Goal: Information Seeking & Learning: Learn about a topic

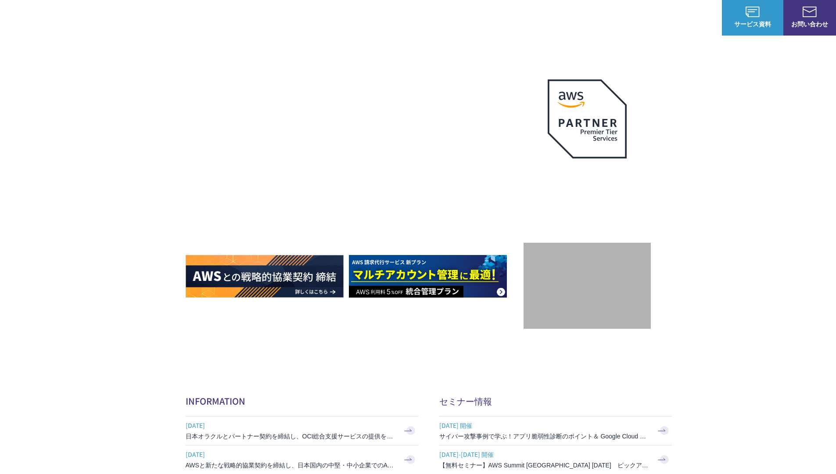
click at [741, 61] on div "AWSの導入からコスト削減、 構成・運用の最適化からデータ活用まで 規模や業種業態を問わない マネージドサービスで AWS ジャーニーの 成功を実現 AWS …" at bounding box center [418, 186] width 836 height 372
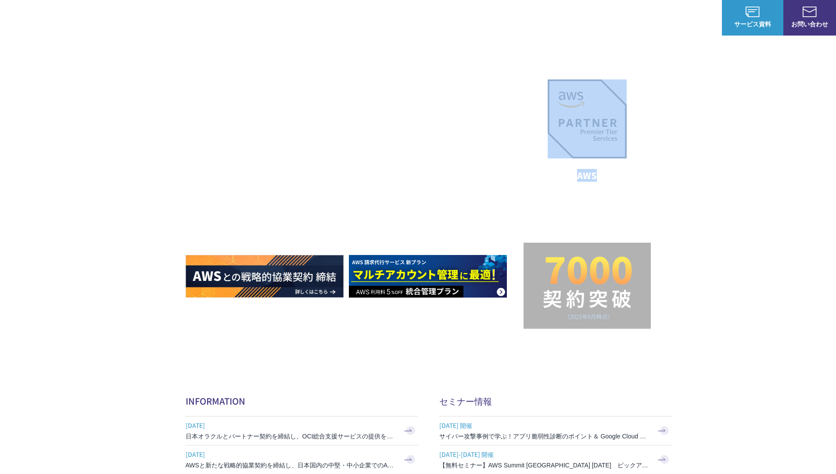
click at [741, 61] on div "AWSの導入からコスト削減、 構成・運用の最適化からデータ活用まで 規模や業種業態を問わない マネージドサービスで AWS ジャーニーの 成功を実現 AWS …" at bounding box center [418, 186] width 836 height 372
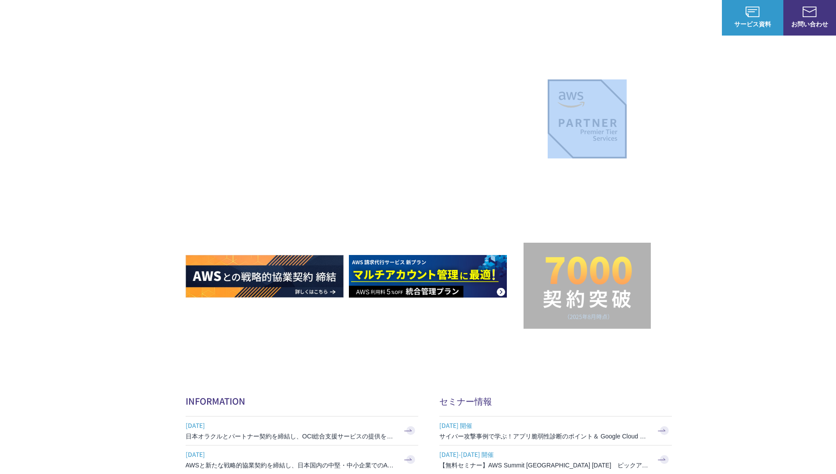
click at [741, 61] on div "AWSの導入からコスト削減、 構成・運用の最適化からデータ活用まで 規模や業種業態を問わない マネージドサービスで AWS ジャーニーの 成功を実現 AWS …" at bounding box center [418, 186] width 836 height 372
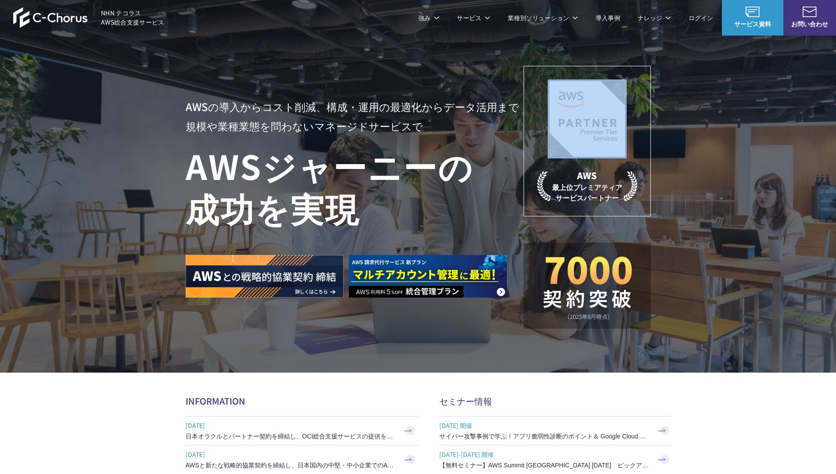
click at [741, 61] on div "AWSの導入からコスト削減、 構成・運用の最適化からデータ活用まで 規模や業種業態を問わない マネージドサービスで AWS ジャーニーの 成功を実現 AWS …" at bounding box center [418, 186] width 836 height 372
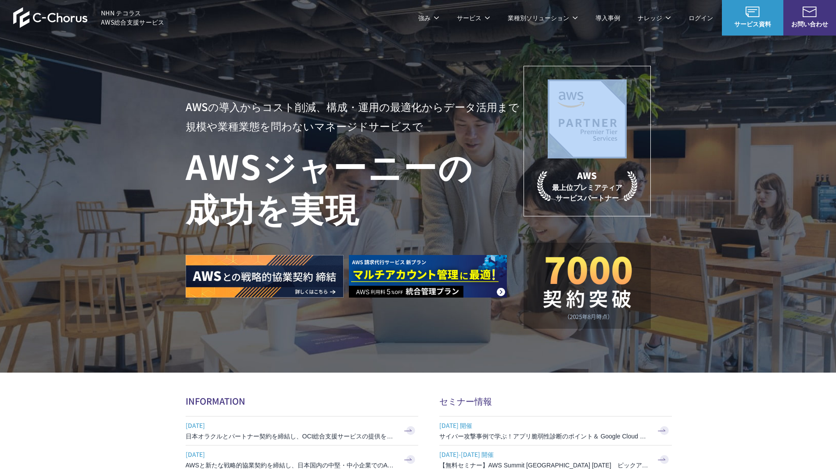
click at [741, 61] on div "AWSの導入からコスト削減、 構成・運用の最適化からデータ活用まで 規模や業種業態を問わない マネージドサービスで AWS ジャーニーの 成功を実現 AWS …" at bounding box center [418, 186] width 836 height 372
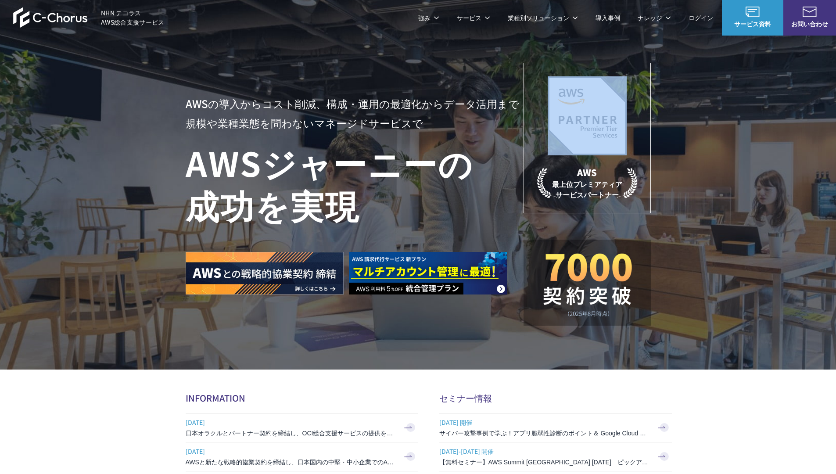
scroll to position [4, 0]
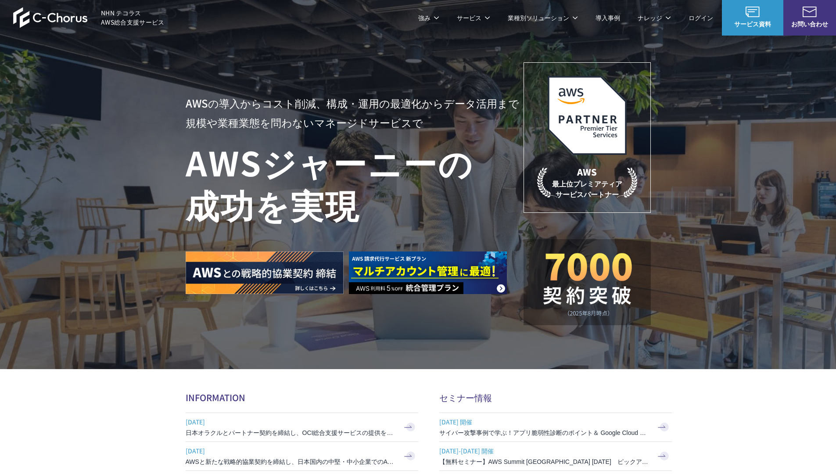
click at [281, 26] on header "NHN テコラス AWS総合支援サービス 強み 強み C-Chorusの強み 管理ポータル 開発ロードマップ C-Chorusのサポート 資料を請求する まず…" at bounding box center [418, 17] width 836 height 35
click at [282, 29] on header "NHN テコラス AWS総合支援サービス 強み 強み C-Chorusの強み 管理ポータル 開発ロードマップ C-Chorusのサポート 資料を請求する まず…" at bounding box center [418, 17] width 836 height 35
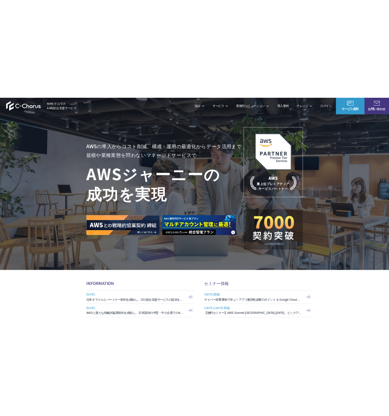
scroll to position [4, 0]
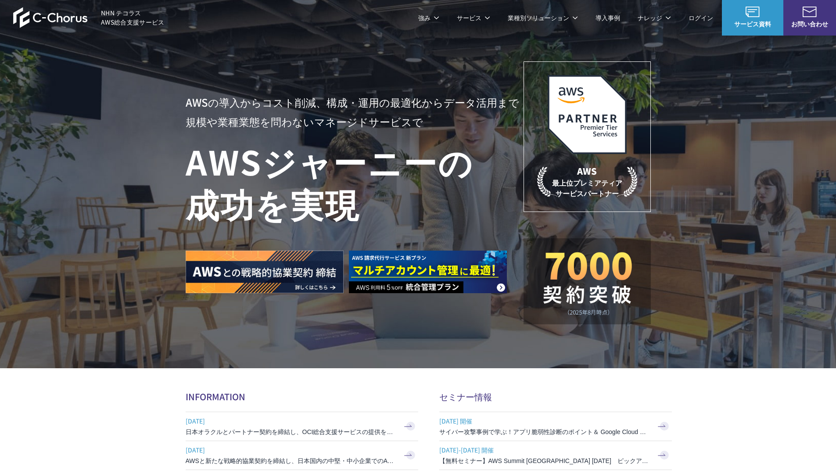
click at [282, 21] on header "NHN テコラス AWS総合支援サービス 強み 強み C-Chorusの強み 管理ポータル 開発ロードマップ C-Chorusのサポート 資料を請求する まず…" at bounding box center [418, 17] width 836 height 35
